Goal: Task Accomplishment & Management: Manage account settings

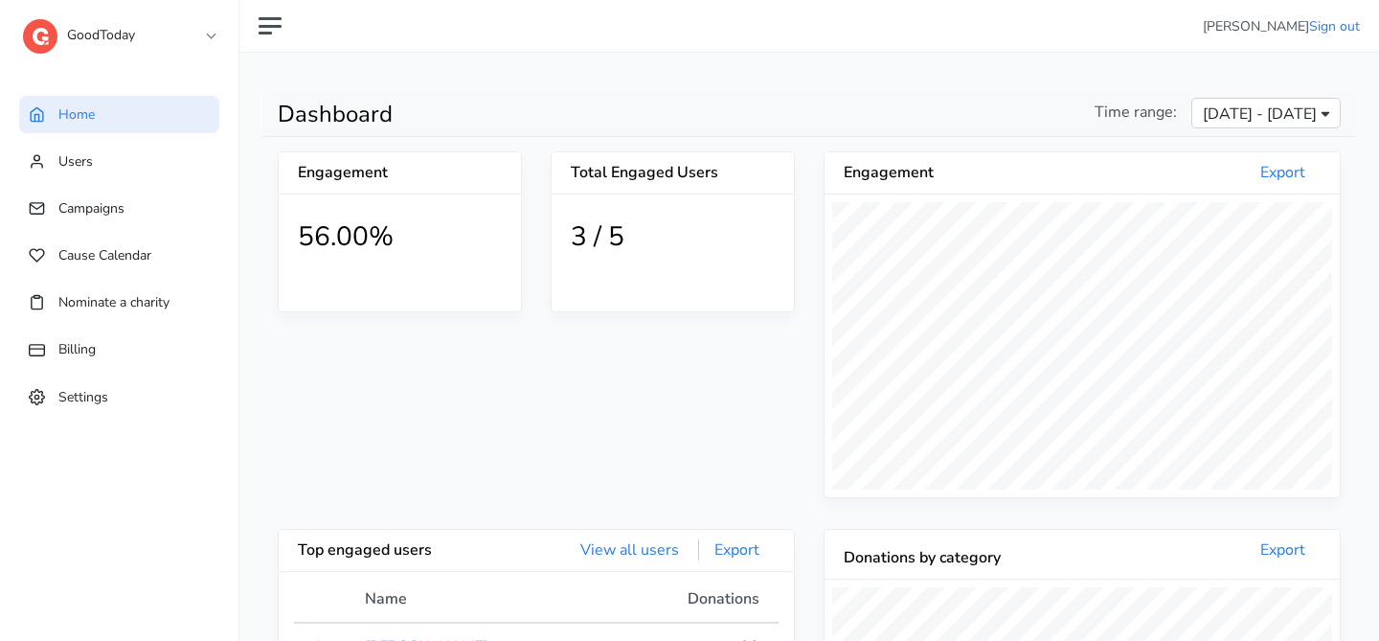
click at [200, 30] on link "GoodToday" at bounding box center [118, 30] width 191 height 34
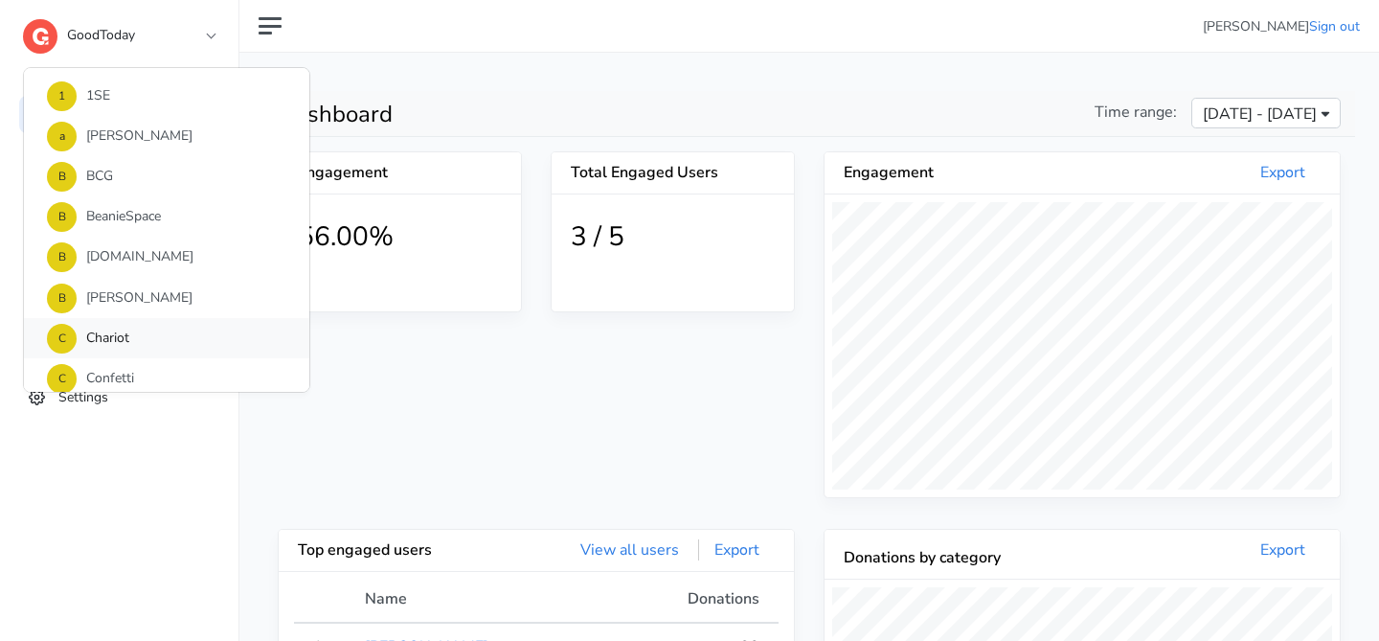
scroll to position [306, 0]
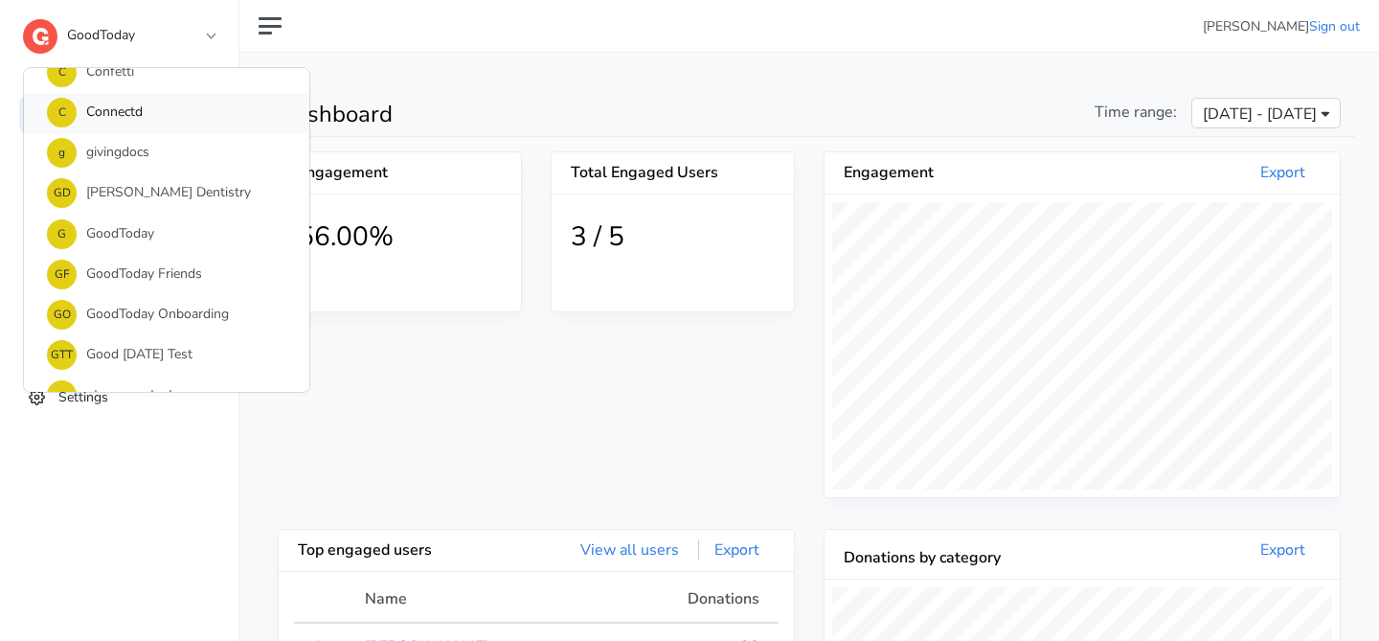
click at [193, 115] on link "C Connectd" at bounding box center [166, 113] width 285 height 40
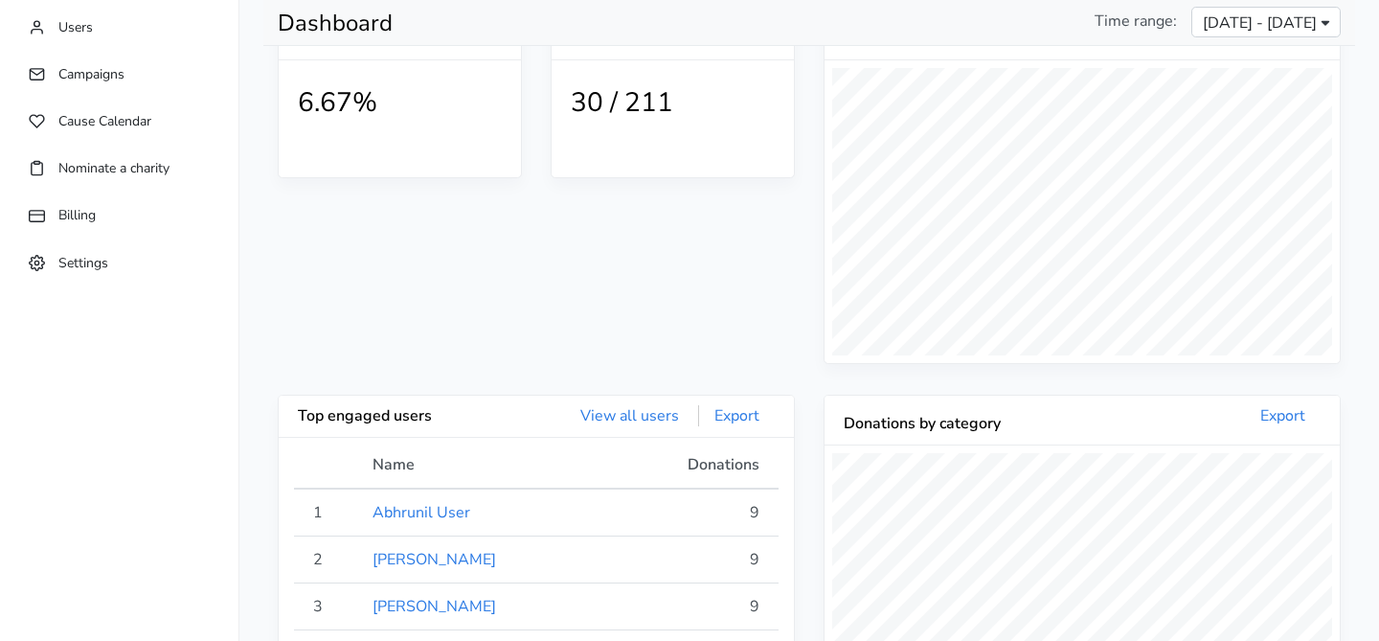
scroll to position [13, 0]
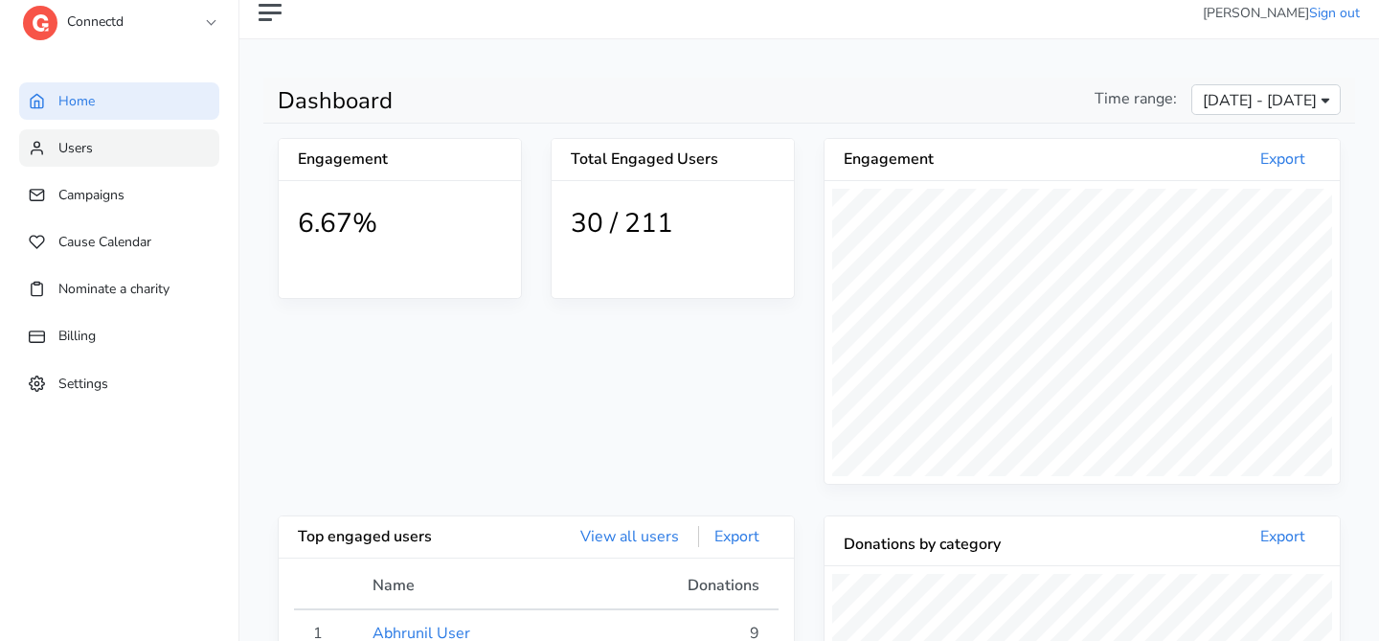
click at [150, 149] on link "Users" at bounding box center [119, 147] width 200 height 37
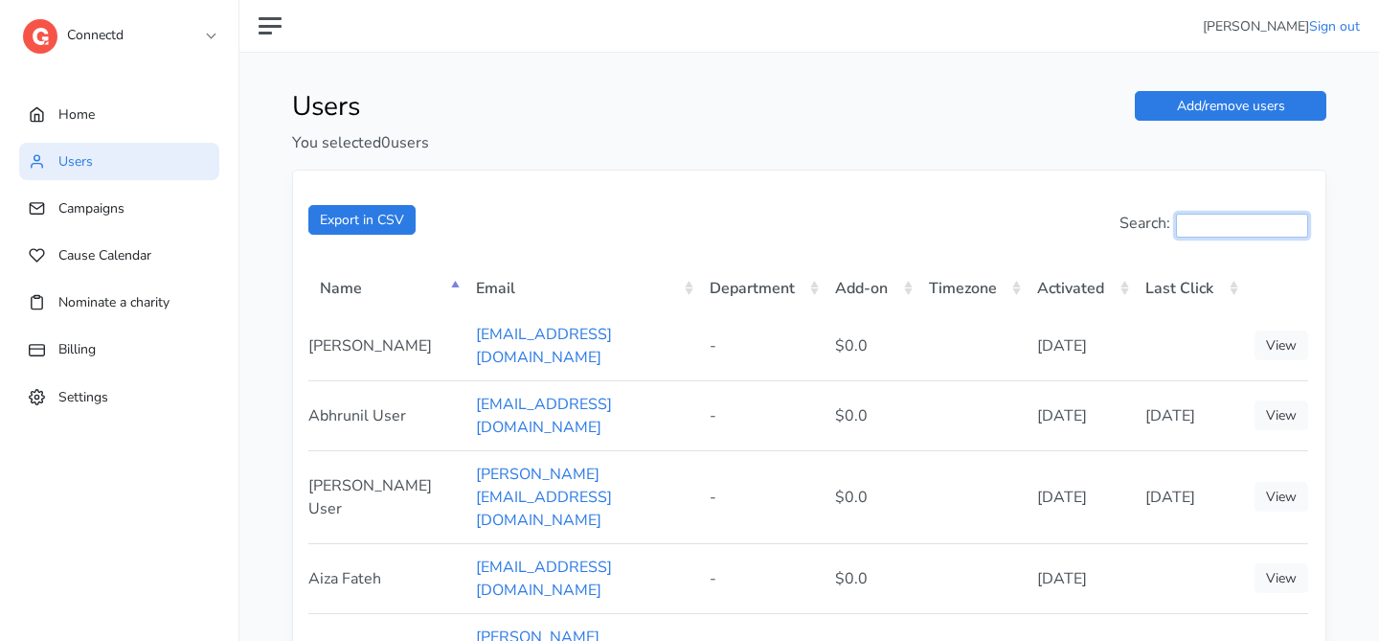
click at [1179, 214] on input "Search:" at bounding box center [1242, 226] width 132 height 24
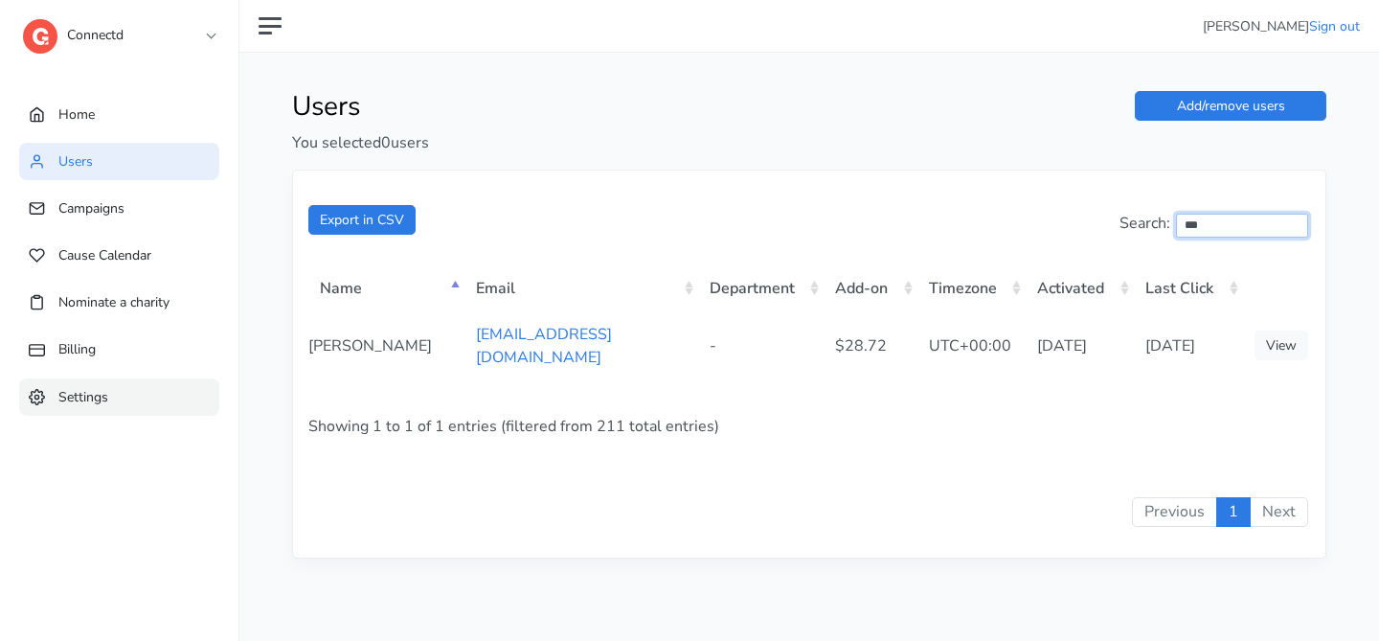
type input "***"
click at [64, 395] on span "Settings" at bounding box center [83, 396] width 50 height 18
